Goal: Information Seeking & Learning: Learn about a topic

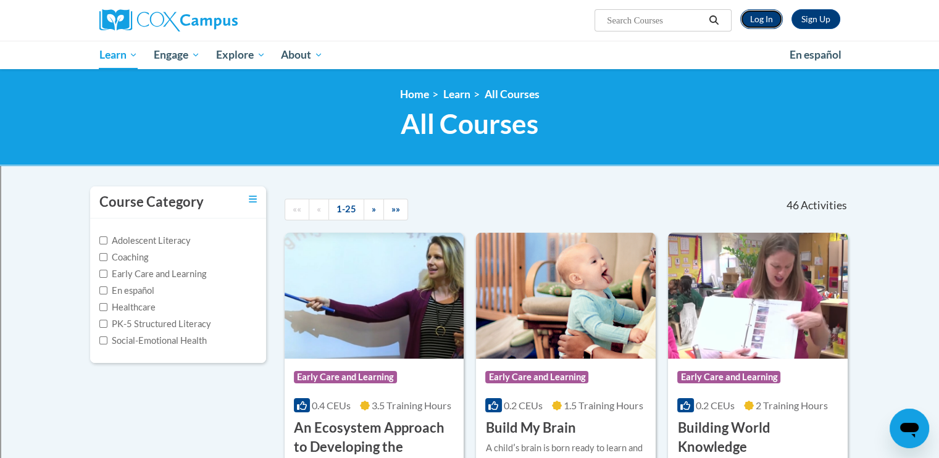
click at [753, 17] on link "Log In" at bounding box center [761, 19] width 43 height 20
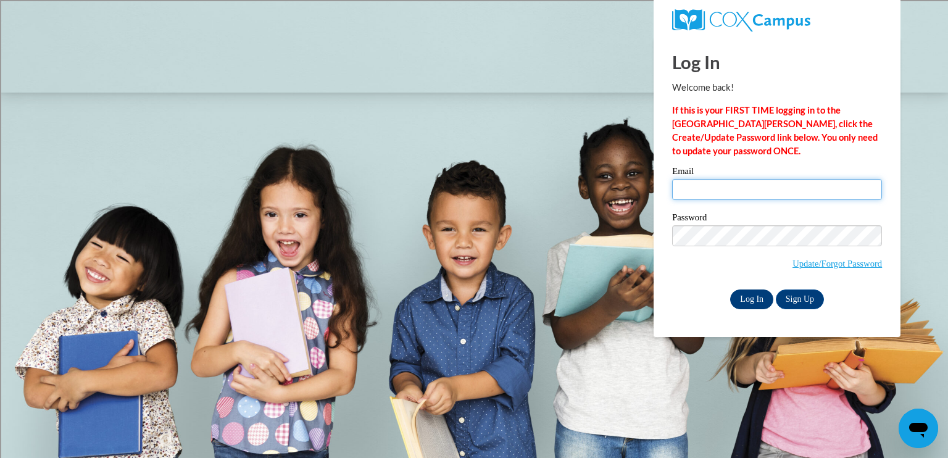
type input "dettsar@sdmfschools.org"
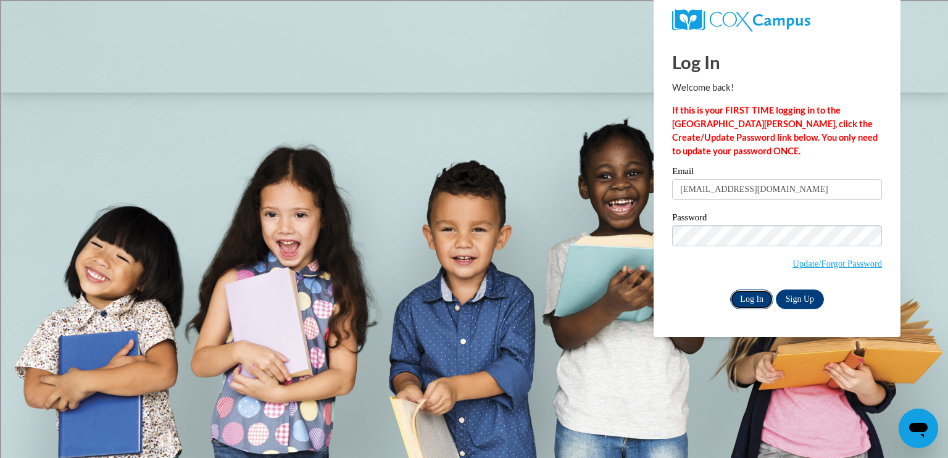
click at [751, 299] on input "Log In" at bounding box center [751, 300] width 43 height 20
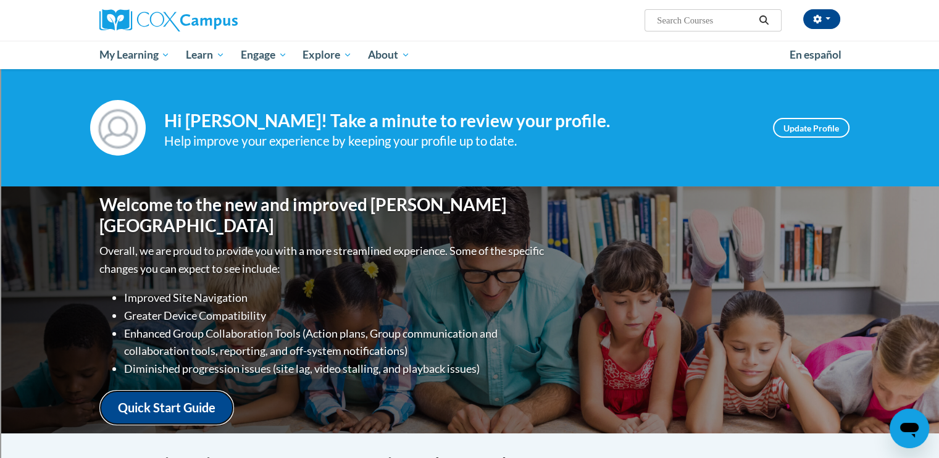
click at [175, 395] on link "Quick Start Guide" at bounding box center [166, 407] width 135 height 35
click at [808, 123] on link "Update Profile" at bounding box center [811, 128] width 77 height 20
click at [141, 392] on link "Quick Start Guide" at bounding box center [166, 407] width 135 height 35
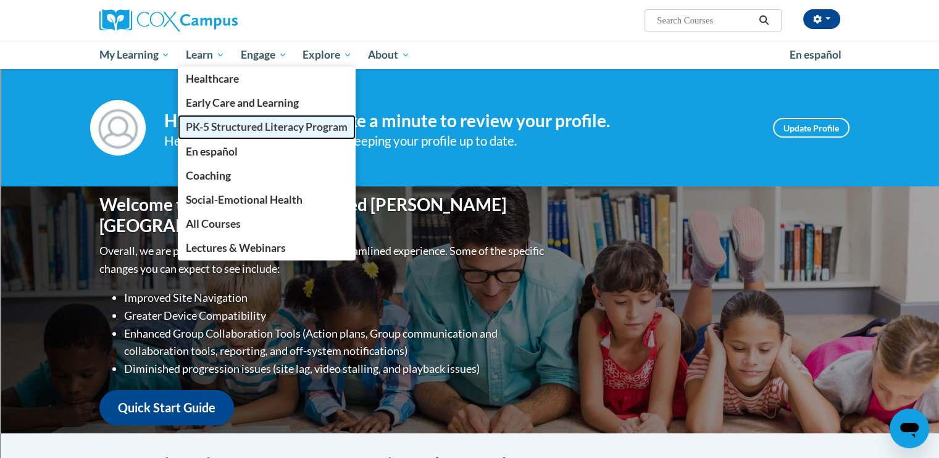
click at [227, 128] on span "PK-5 Structured Literacy Program" at bounding box center [267, 126] width 162 height 13
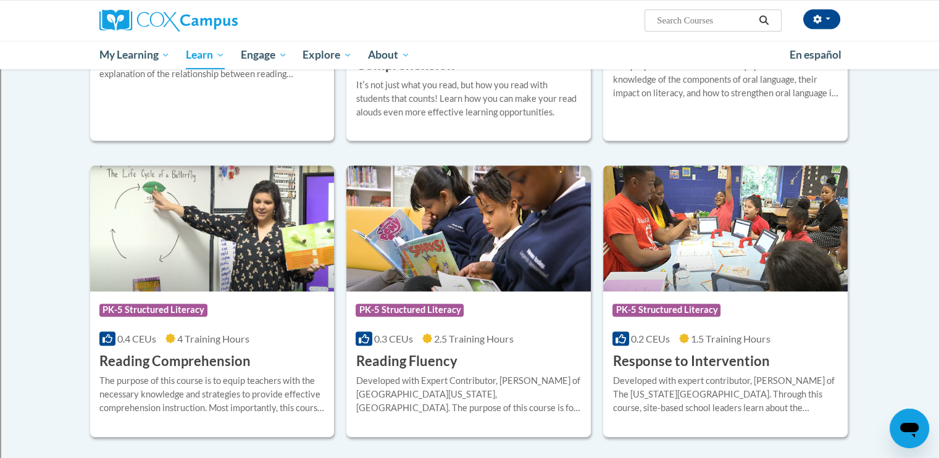
scroll to position [955, 0]
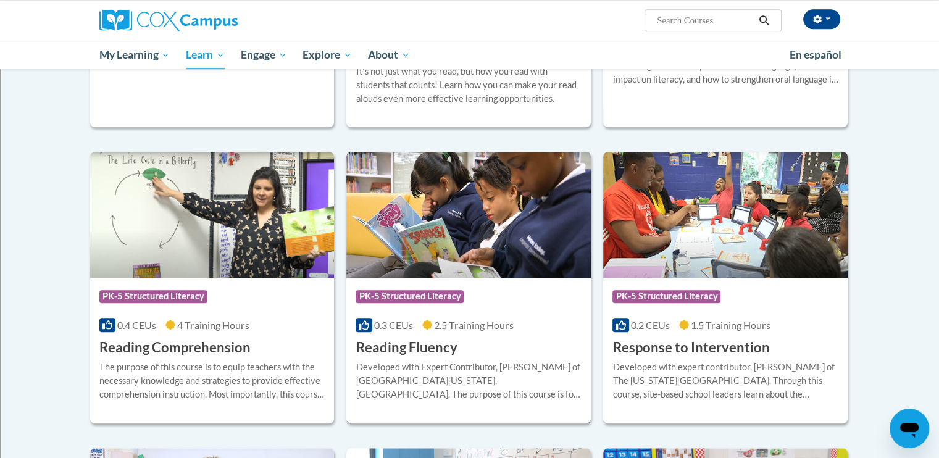
click at [426, 348] on h3 "Reading Fluency" at bounding box center [406, 347] width 101 height 19
